Goal: Go to known website: Access a specific website the user already knows

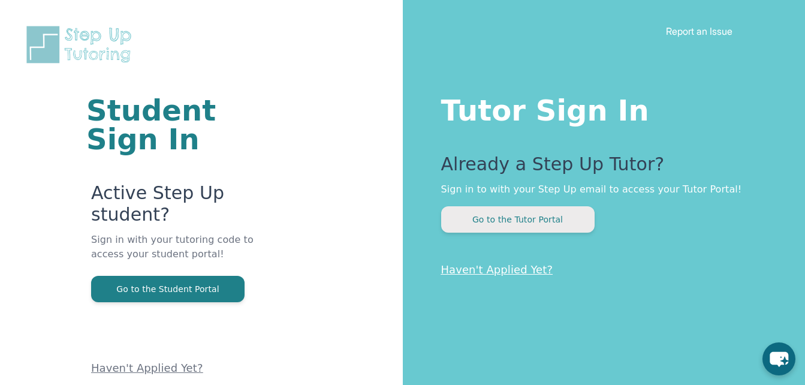
click at [506, 213] on button "Go to the Tutor Portal" at bounding box center [517, 219] width 153 height 26
click at [541, 211] on button "Go to the Tutor Portal" at bounding box center [517, 219] width 153 height 26
